Goal: Check status: Check status

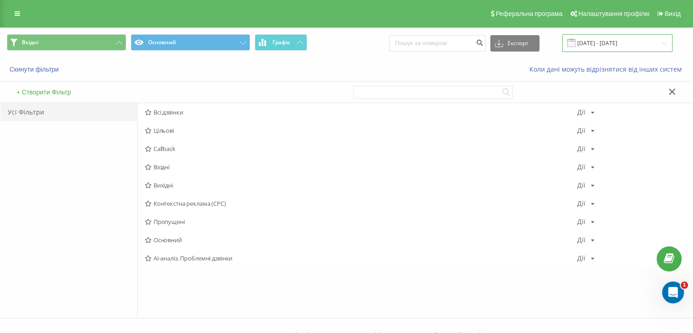
click at [620, 48] on input "[DATE] - [DATE]" at bounding box center [617, 43] width 110 height 18
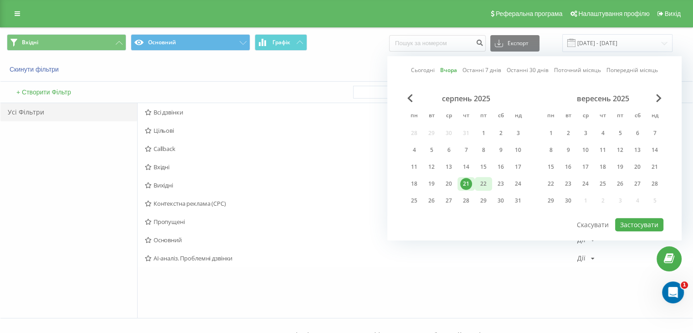
click at [483, 179] on div "22" at bounding box center [483, 184] width 12 height 12
click at [643, 223] on button "Застосувати" at bounding box center [639, 224] width 48 height 13
type input "[DATE] - [DATE]"
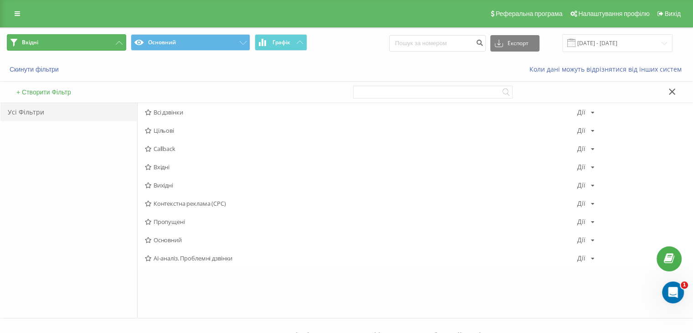
click at [92, 38] on button "Вхідні" at bounding box center [66, 42] width 119 height 16
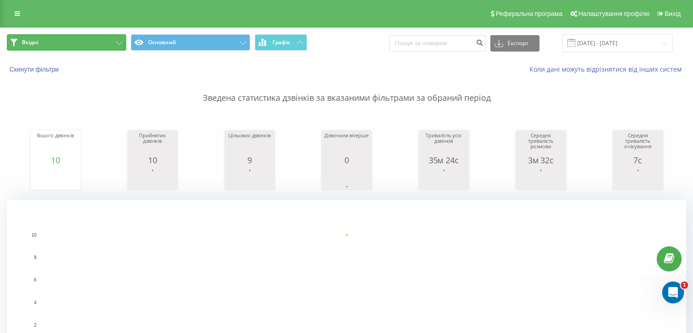
click at [93, 36] on button "Вхідні" at bounding box center [66, 42] width 119 height 16
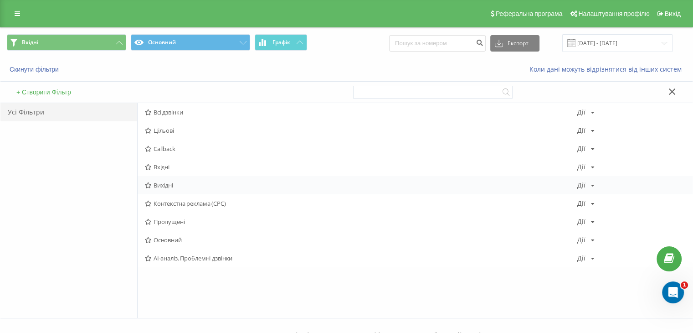
click at [170, 185] on span "Вихідні" at bounding box center [361, 185] width 432 height 6
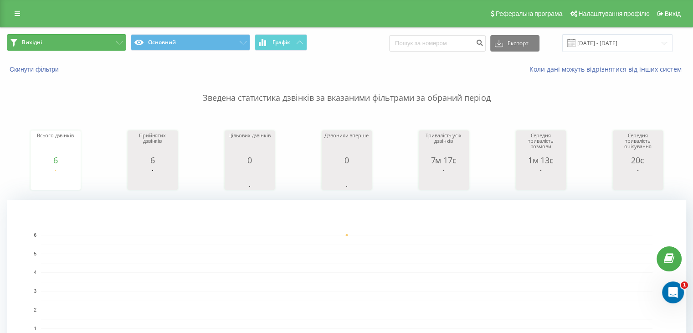
click at [92, 44] on button "Вихідні" at bounding box center [66, 42] width 119 height 16
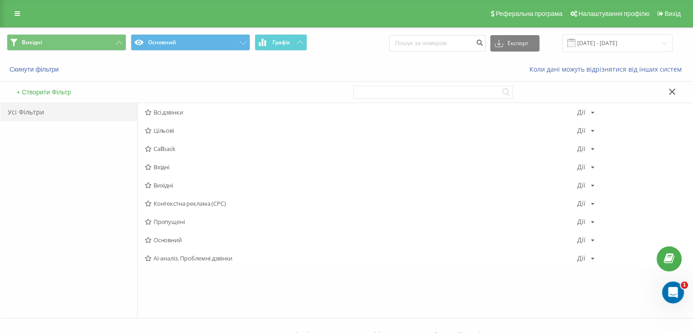
drag, startPoint x: 166, startPoint y: 168, endPoint x: 189, endPoint y: 170, distance: 23.8
click at [166, 168] on span "Вхідні" at bounding box center [361, 167] width 432 height 6
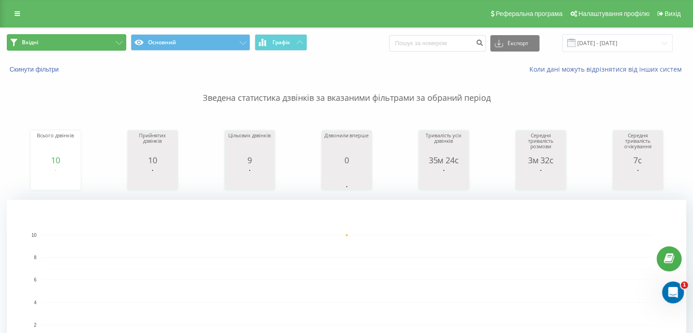
click at [83, 41] on button "Вхідні" at bounding box center [66, 42] width 119 height 16
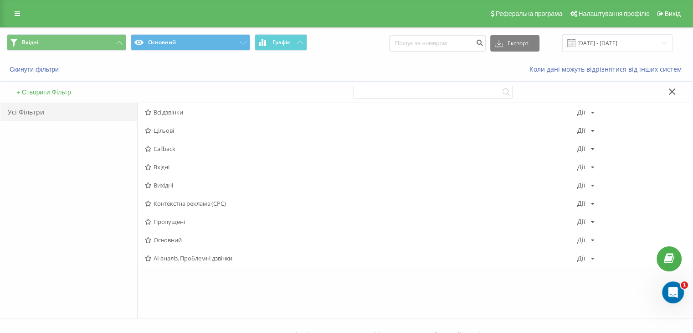
click at [169, 182] on span "Вихідні" at bounding box center [361, 185] width 432 height 6
